Goal: Register for event/course

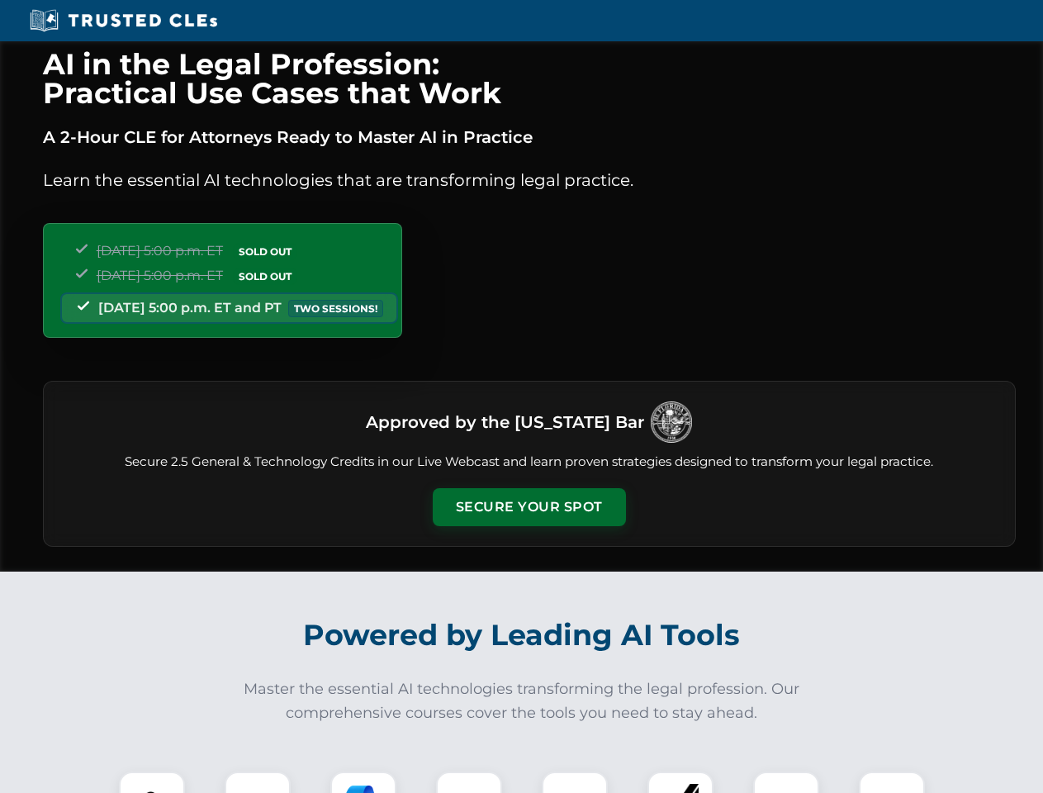
click at [528, 507] on button "Secure Your Spot" at bounding box center [529, 507] width 193 height 38
click at [152, 782] on img at bounding box center [152, 804] width 48 height 48
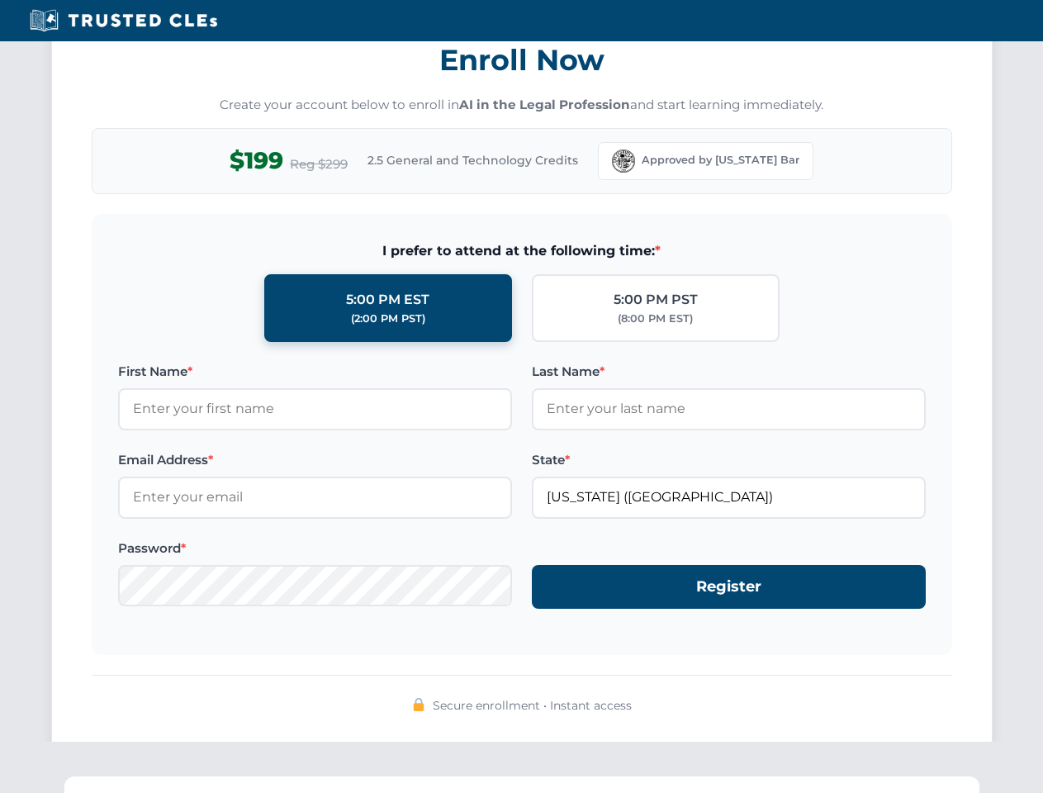
scroll to position [1621, 0]
